Goal: Information Seeking & Learning: Learn about a topic

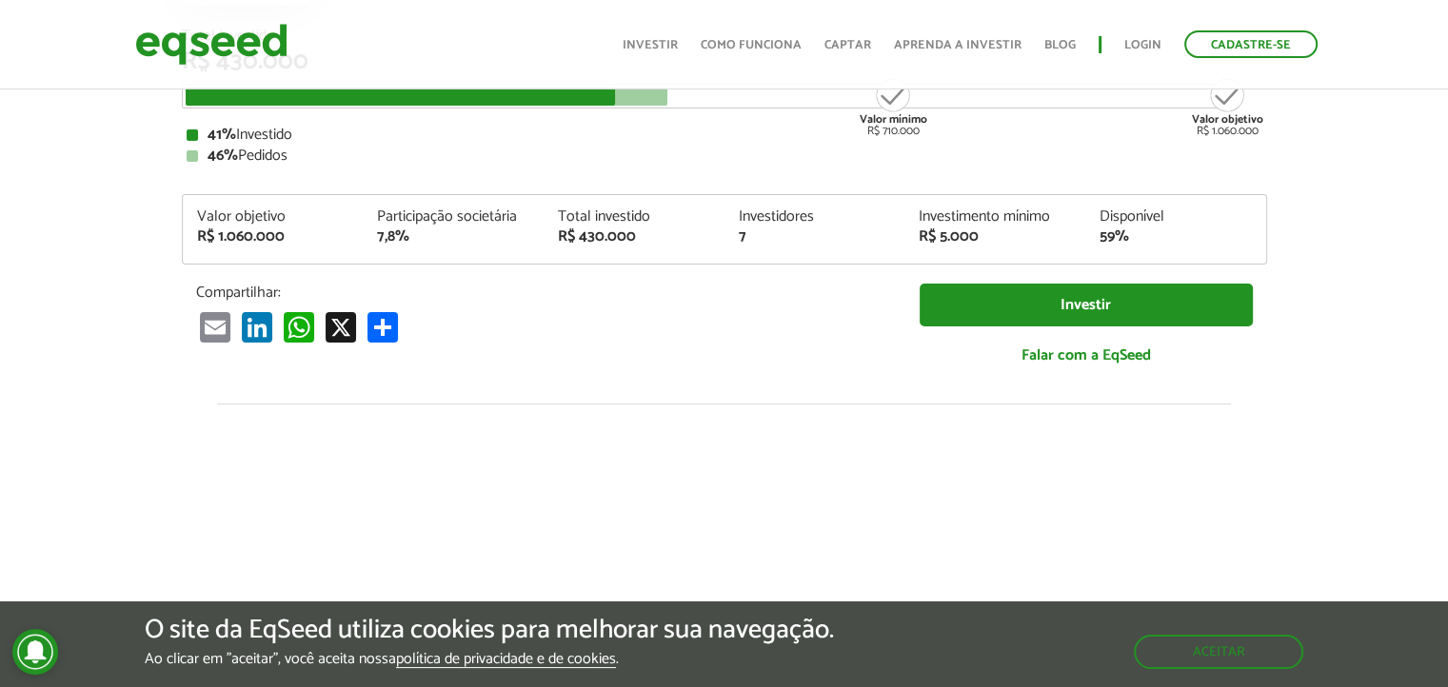
scroll to position [95, 0]
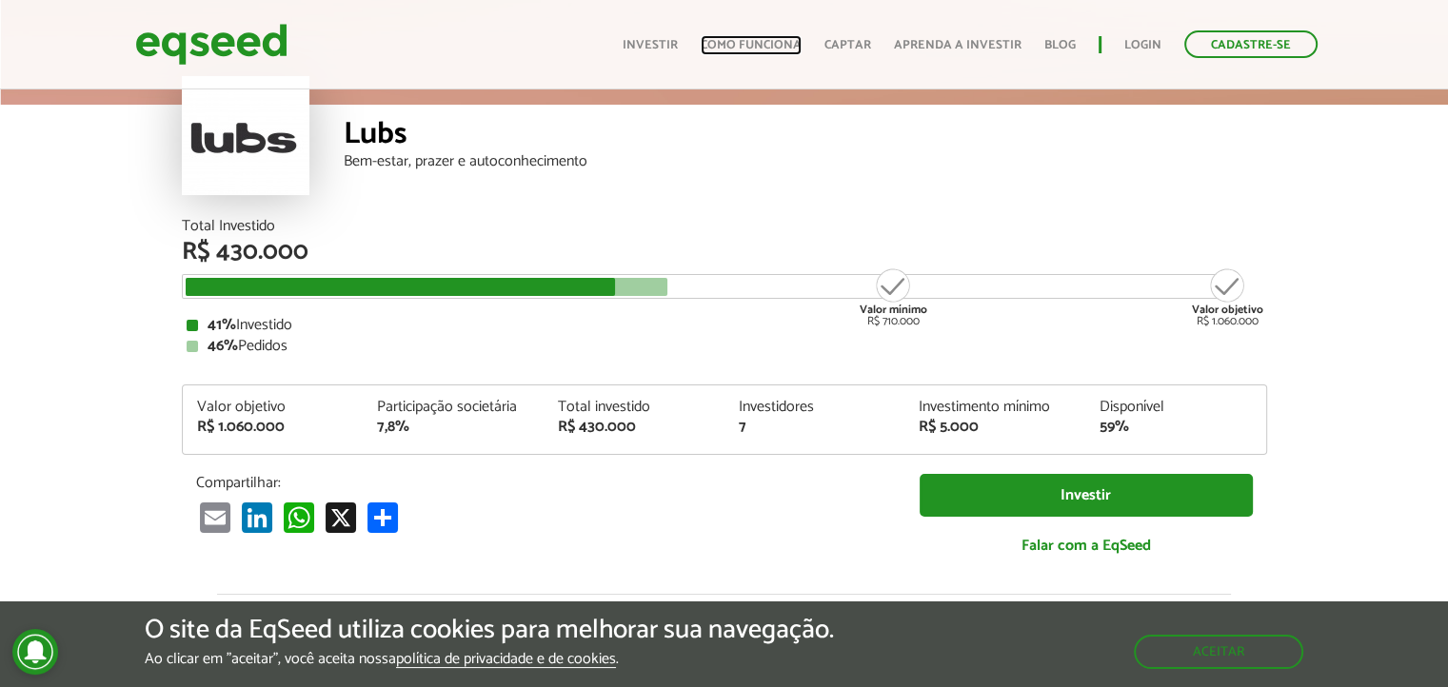
click at [790, 42] on link "Como funciona" at bounding box center [751, 45] width 101 height 12
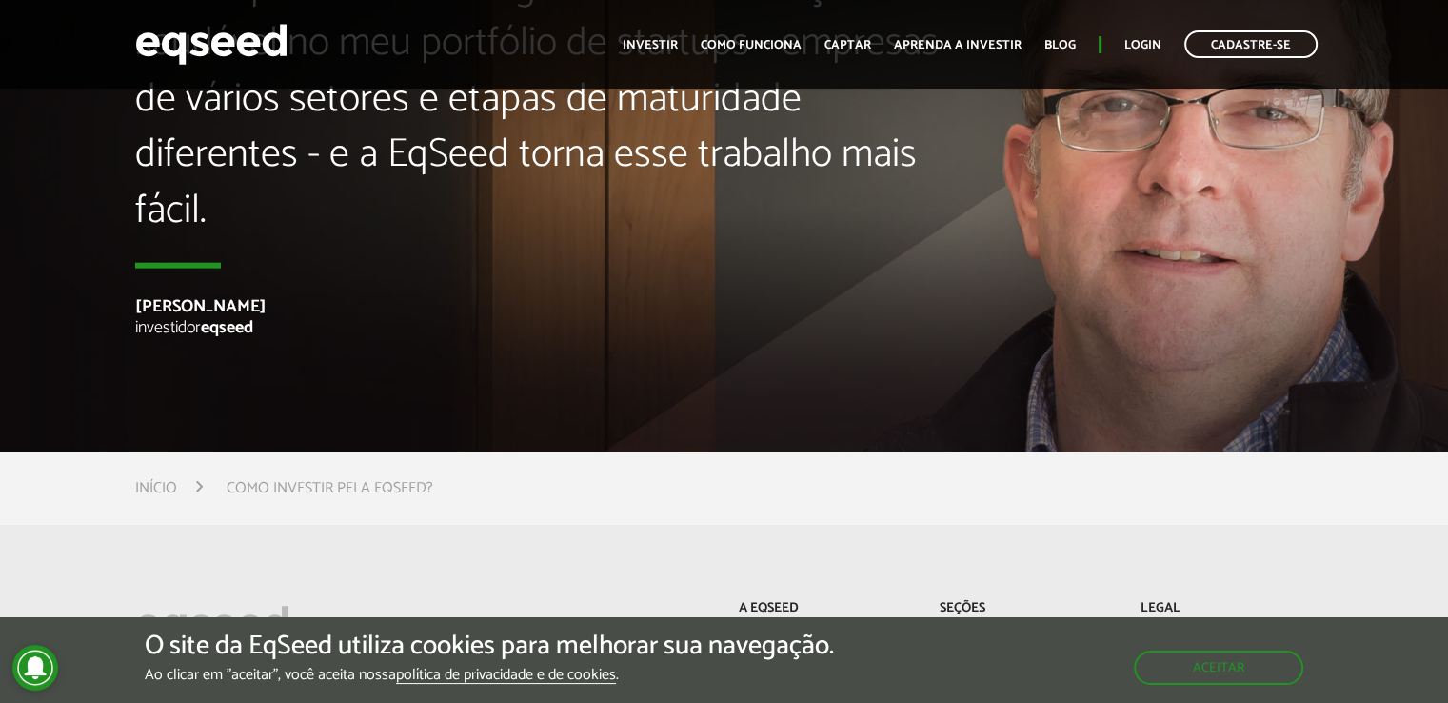
scroll to position [4761, 0]
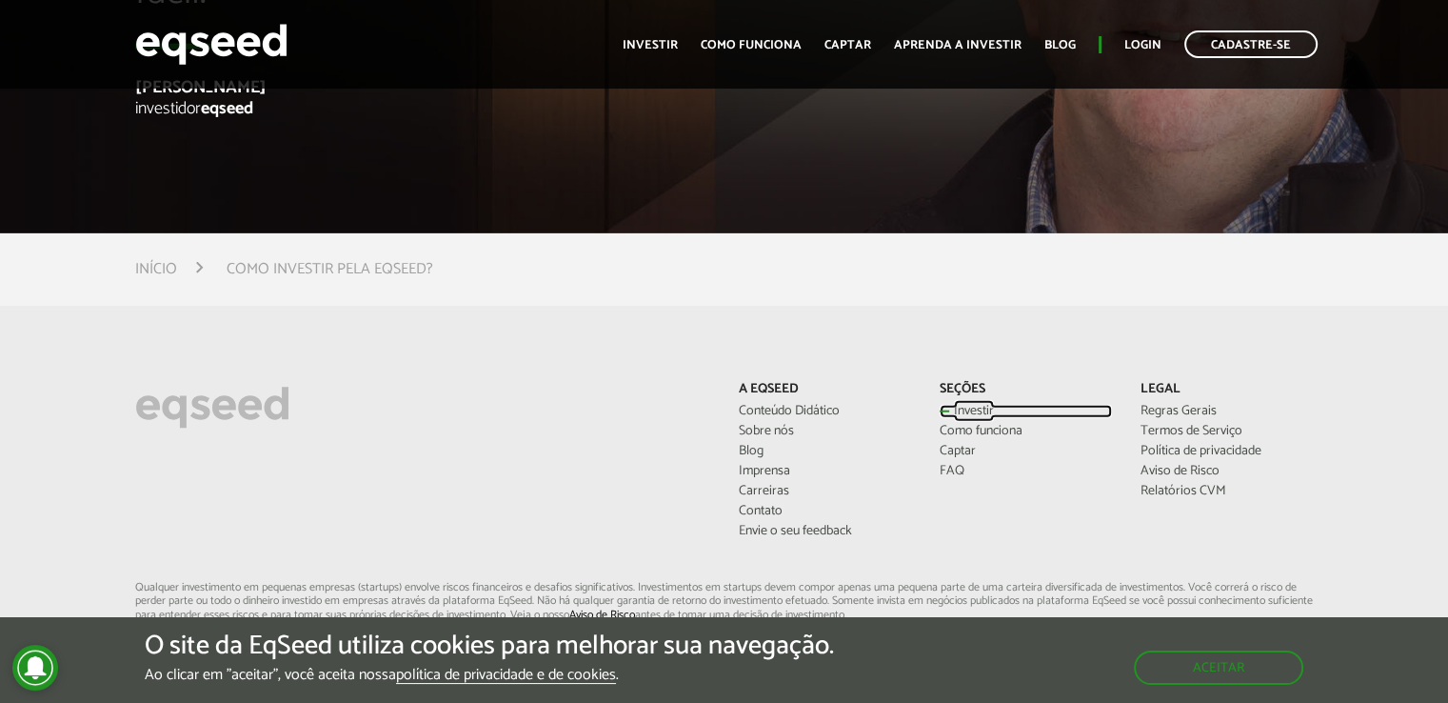
click at [950, 411] on link "Investir" at bounding box center [1026, 411] width 172 height 13
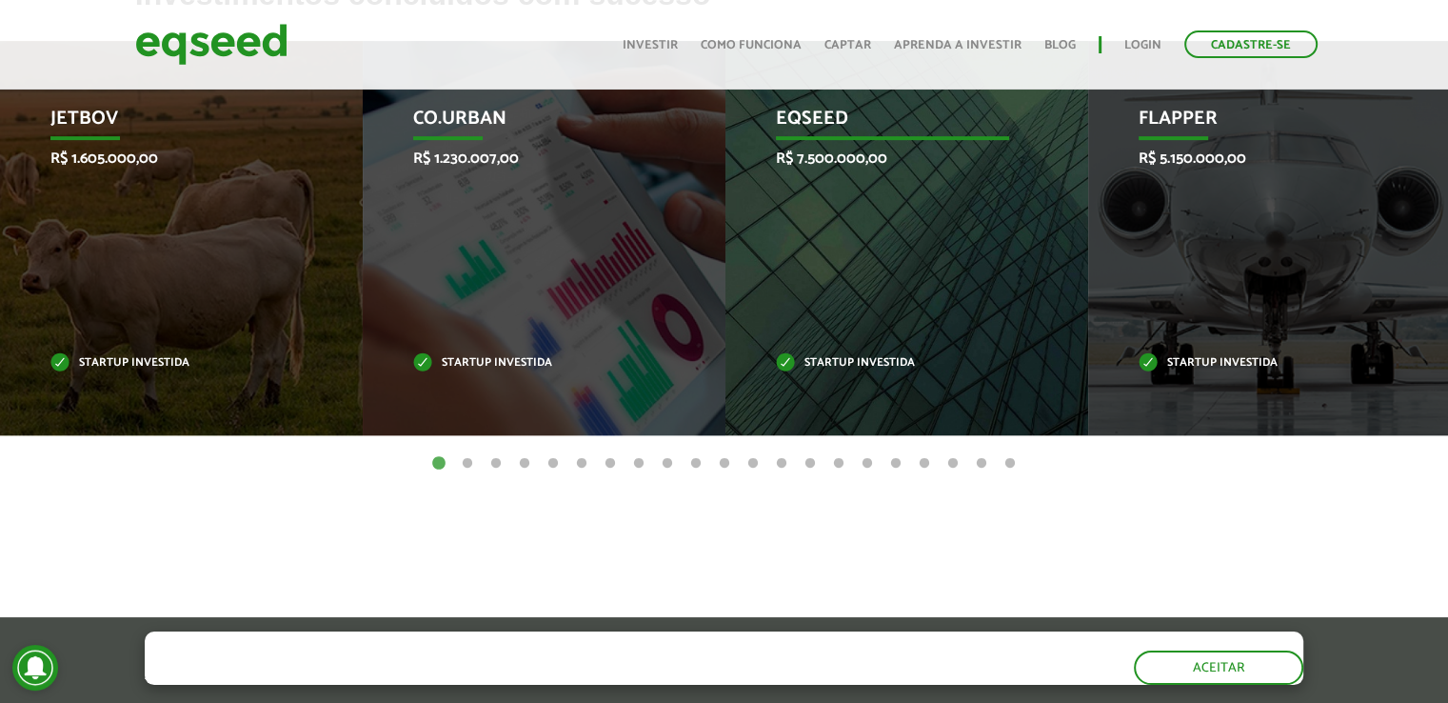
scroll to position [762, 0]
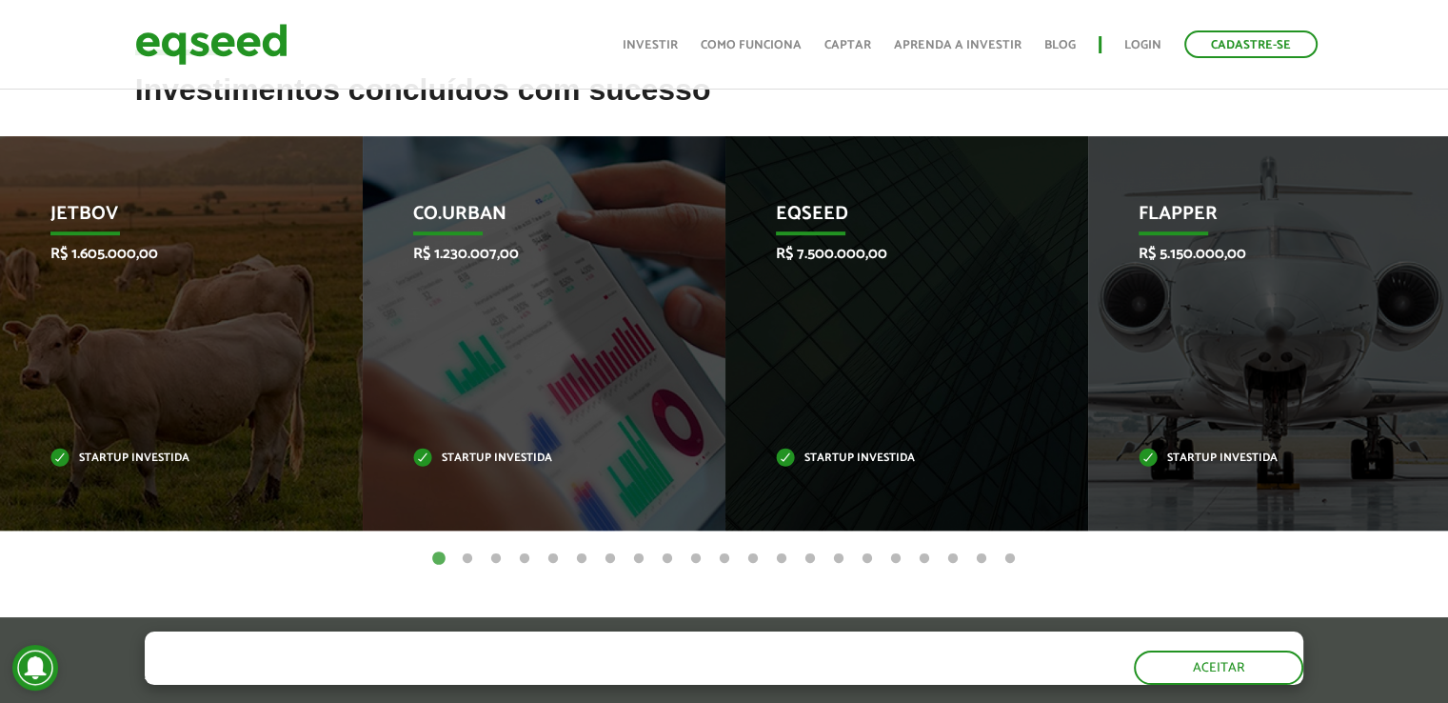
click at [465, 561] on button "2" at bounding box center [467, 558] width 19 height 19
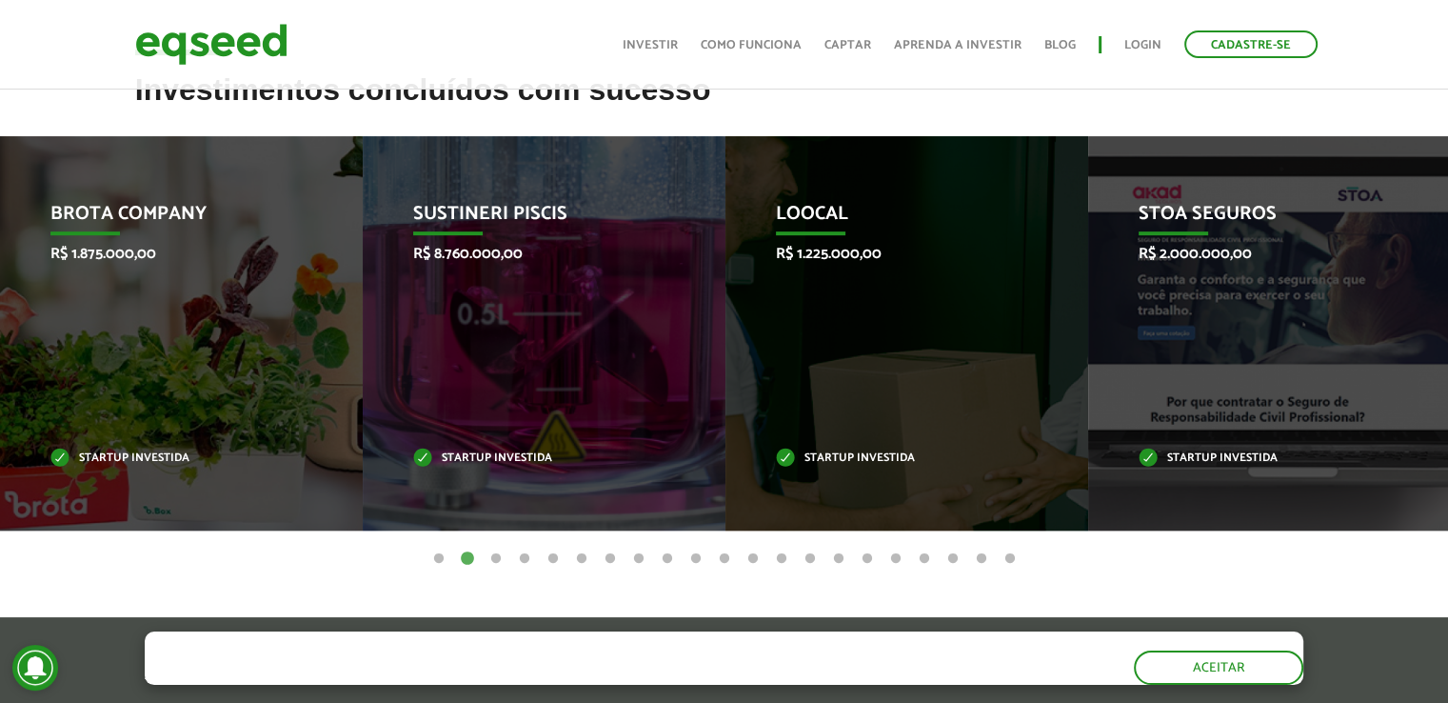
click at [493, 558] on button "3" at bounding box center [496, 558] width 19 height 19
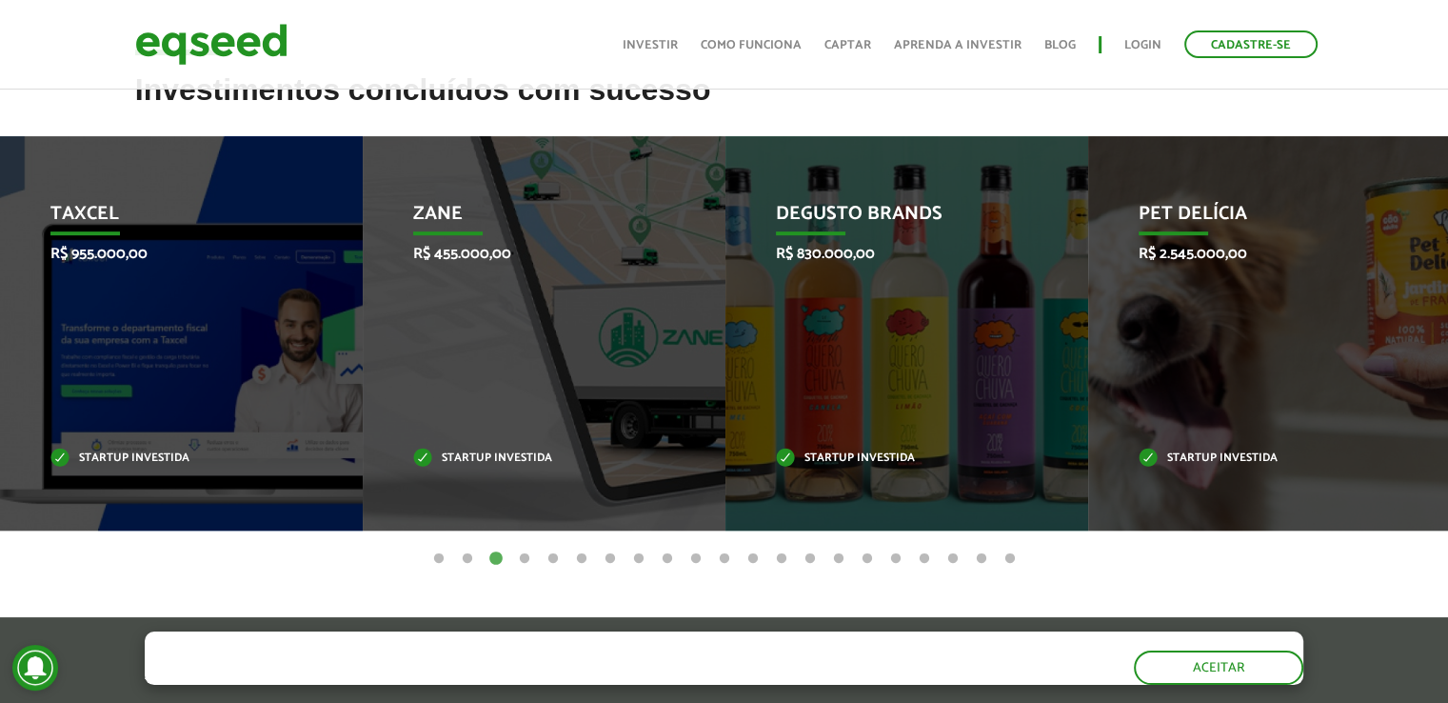
click at [522, 559] on button "4" at bounding box center [524, 558] width 19 height 19
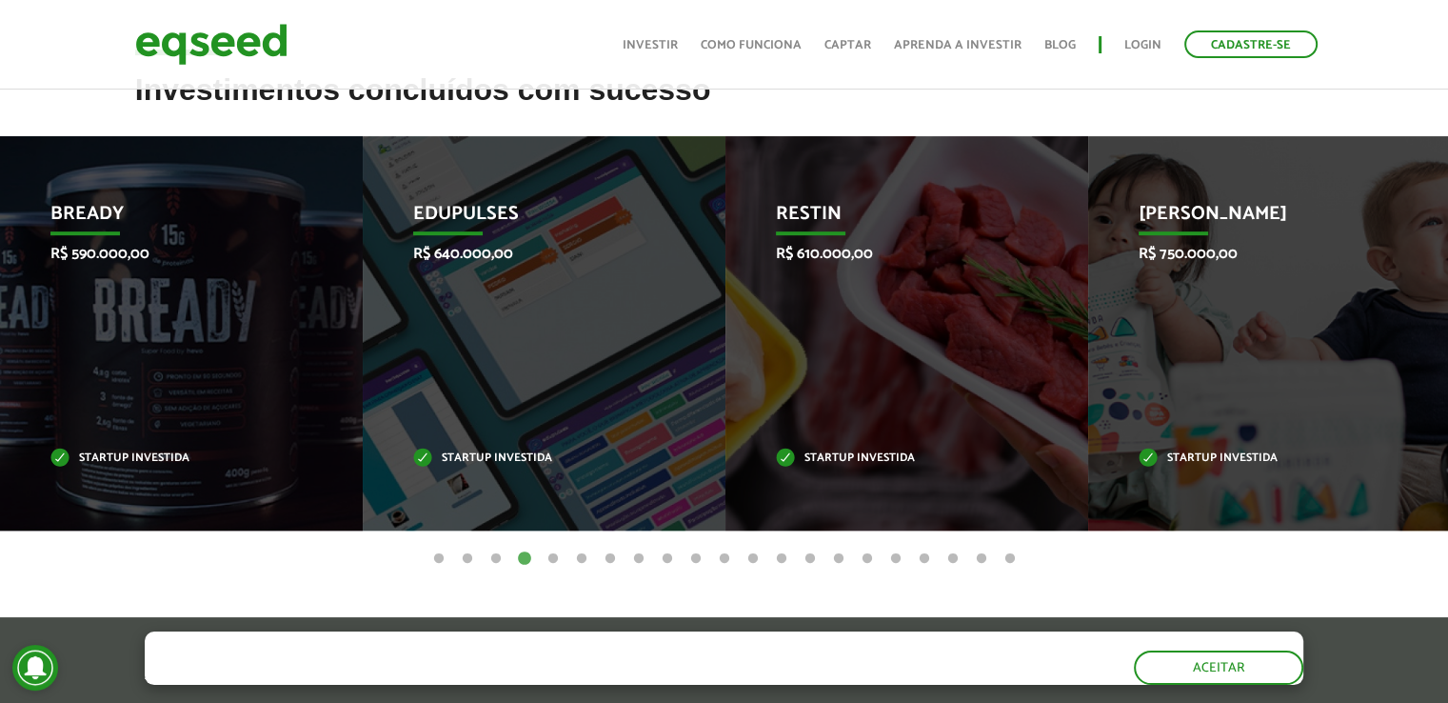
click at [550, 555] on button "5" at bounding box center [553, 558] width 19 height 19
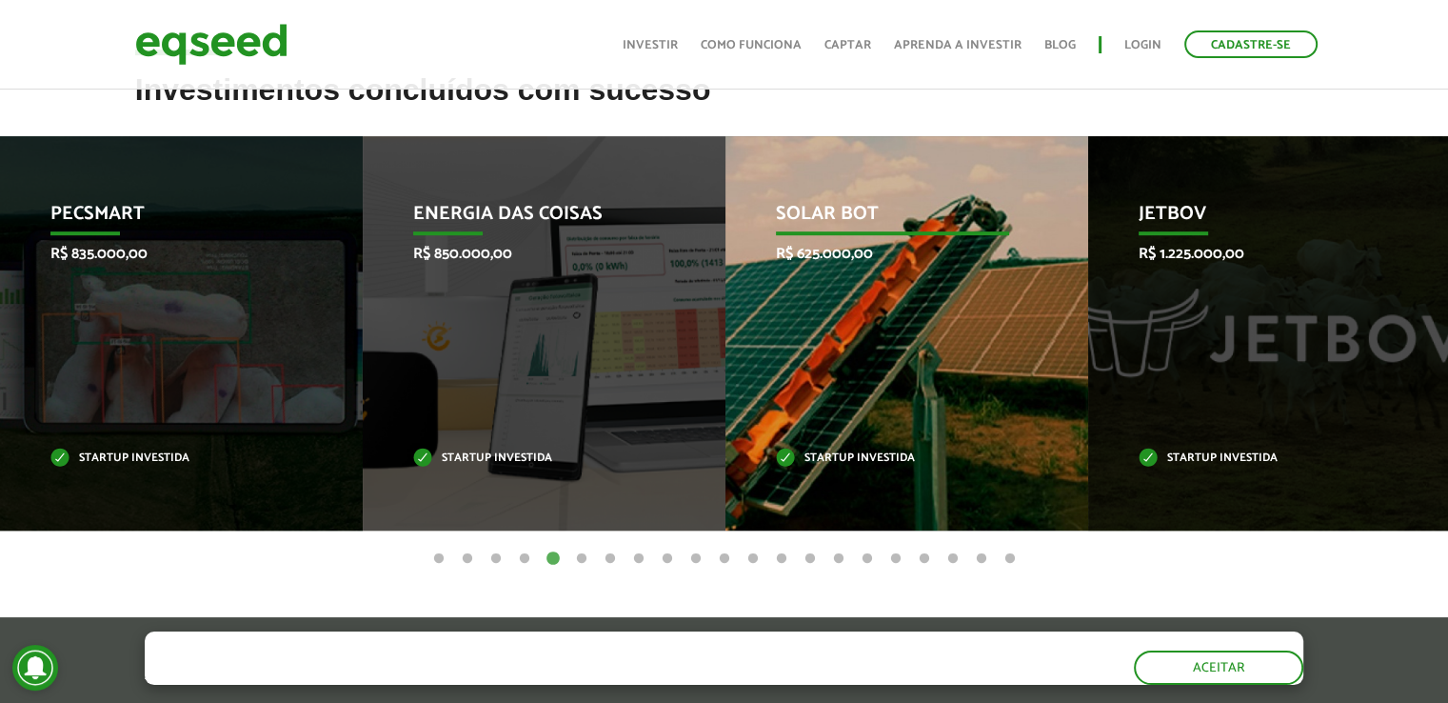
click at [879, 249] on p "R$ 625.000,00" at bounding box center [893, 254] width 234 height 18
click at [842, 213] on p "Solar Bot" at bounding box center [893, 219] width 234 height 32
click at [819, 464] on p "Startup investida" at bounding box center [893, 458] width 234 height 10
click at [816, 456] on p "Startup investida" at bounding box center [893, 458] width 234 height 10
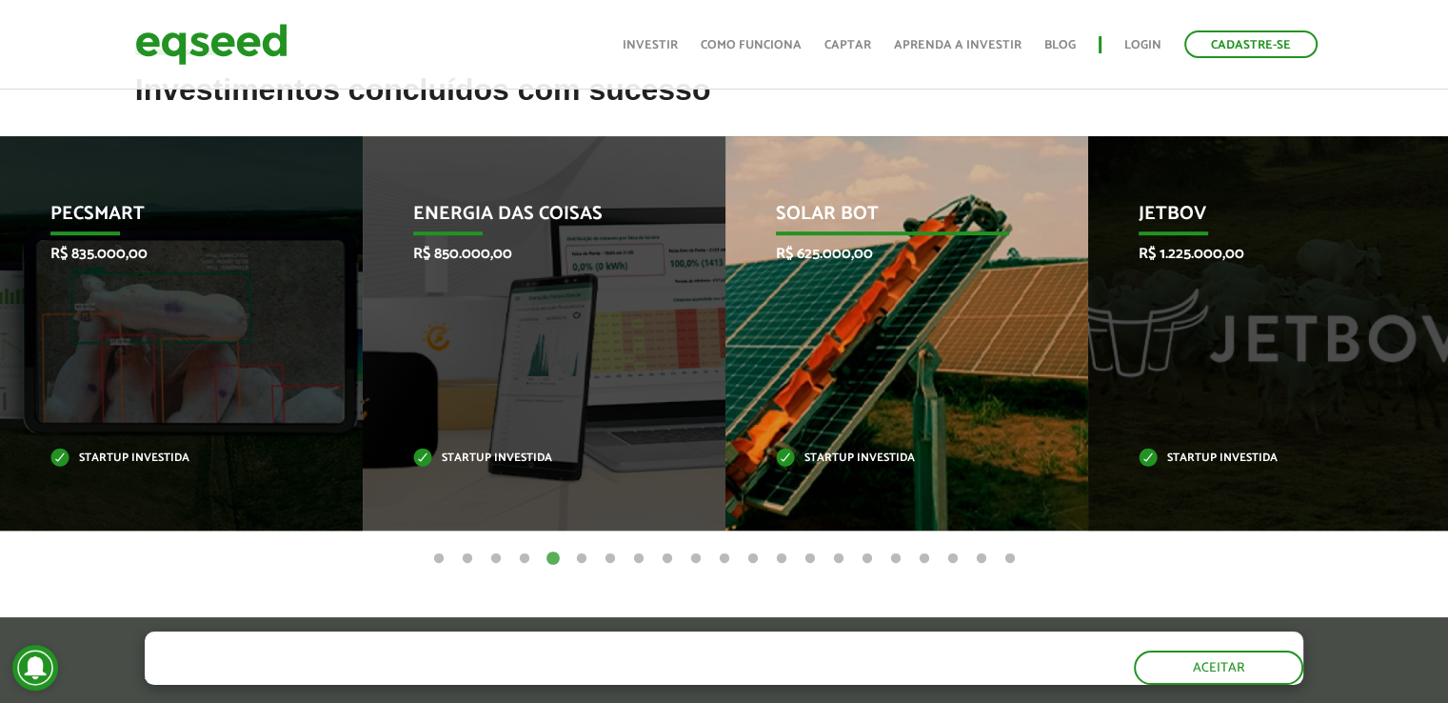
click at [816, 456] on p "Startup investida" at bounding box center [893, 458] width 234 height 10
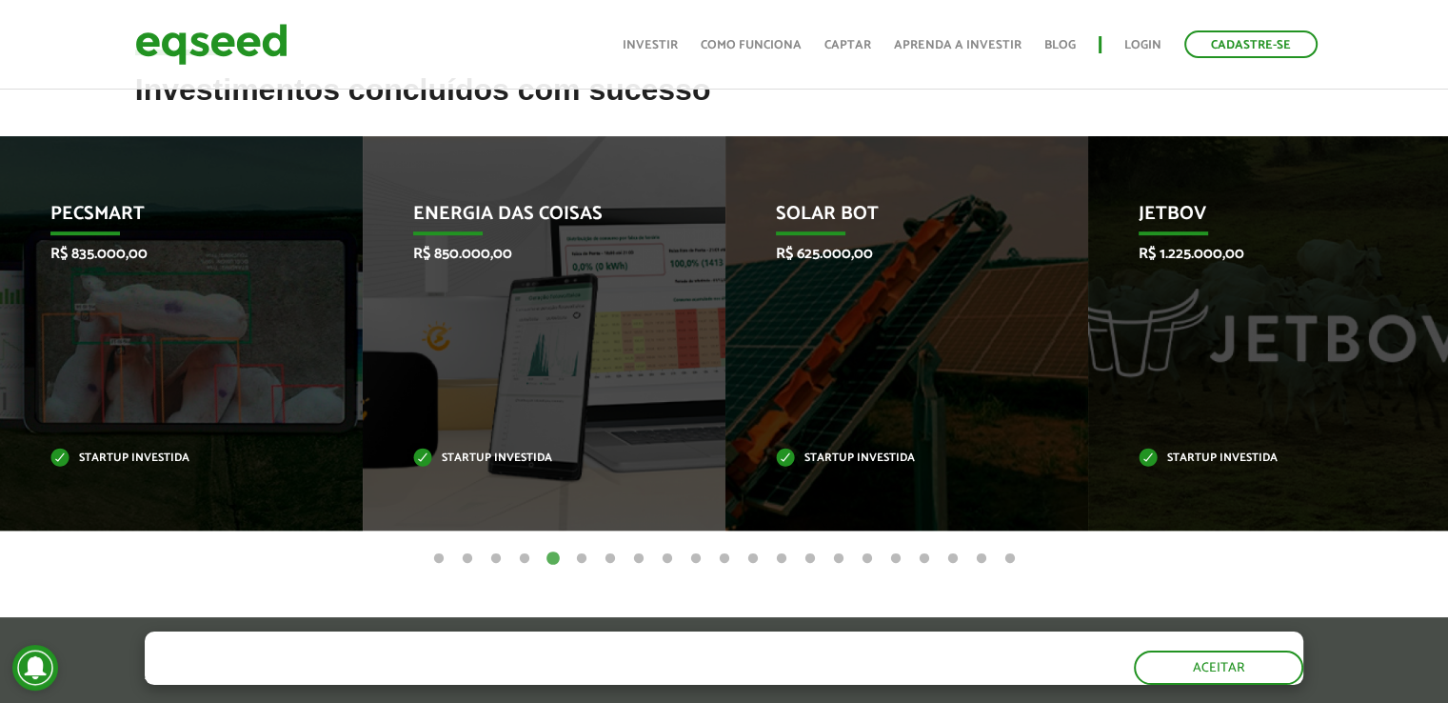
click at [583, 554] on button "6" at bounding box center [581, 558] width 19 height 19
